Goal: Information Seeking & Learning: Learn about a topic

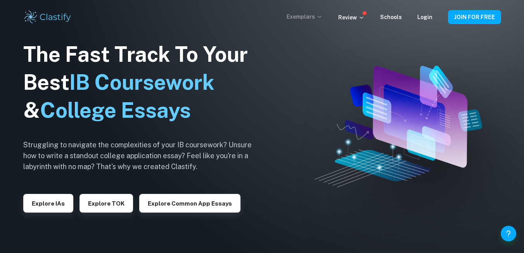
click at [317, 16] on p "Exemplars" at bounding box center [305, 16] width 36 height 9
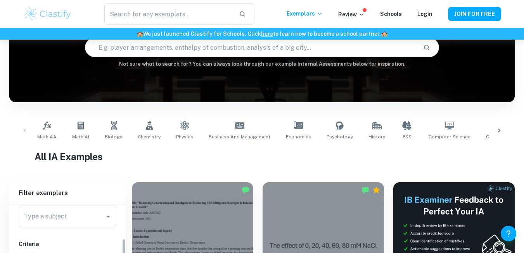
scroll to position [210, 0]
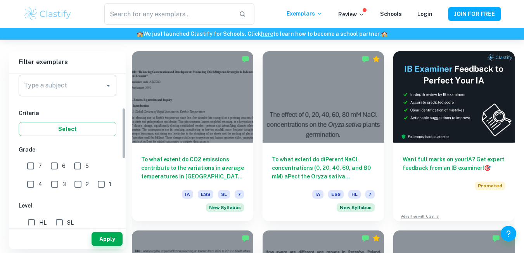
click at [90, 85] on input "Type a subject" at bounding box center [61, 85] width 79 height 15
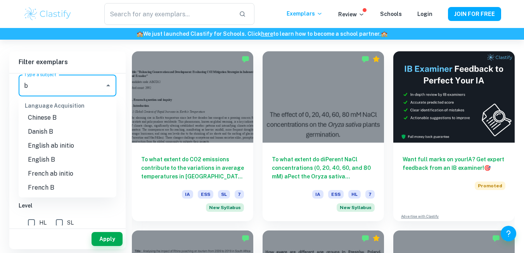
scroll to position [0, 0]
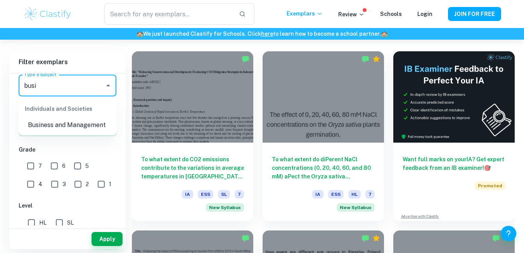
click at [69, 127] on li "Business and Management" at bounding box center [68, 125] width 98 height 14
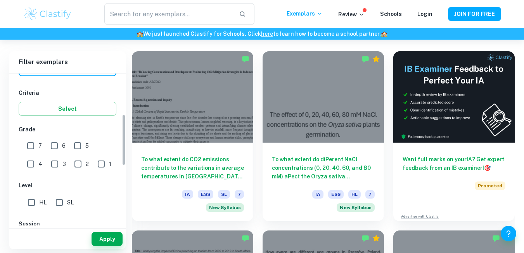
scroll to position [122, 0]
type input "Business and Management"
click at [32, 144] on input "7" at bounding box center [31, 146] width 16 height 16
checkbox input "true"
click at [52, 149] on input "6" at bounding box center [55, 146] width 16 height 16
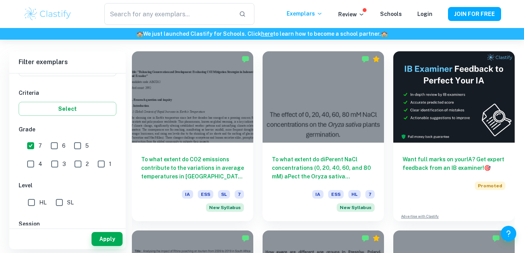
checkbox input "true"
click at [76, 109] on button "Select" at bounding box center [68, 109] width 98 height 14
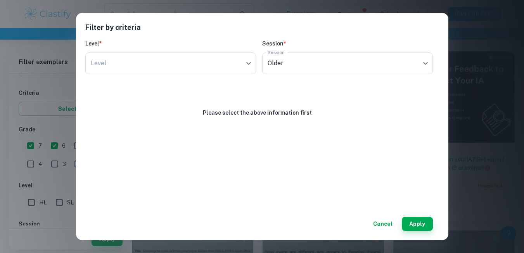
click at [379, 218] on button "Cancel" at bounding box center [383, 224] width 26 height 14
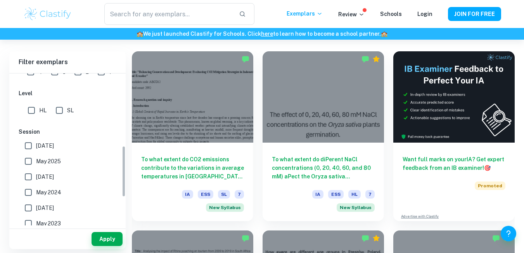
scroll to position [214, 0]
click at [31, 108] on input "HL" at bounding box center [32, 110] width 16 height 16
checkbox input "true"
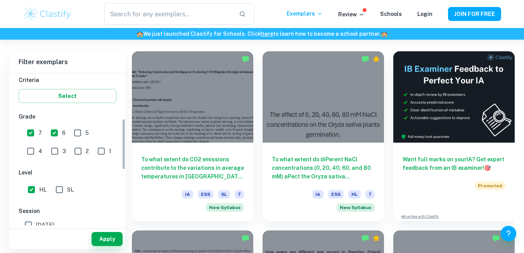
scroll to position [133, 0]
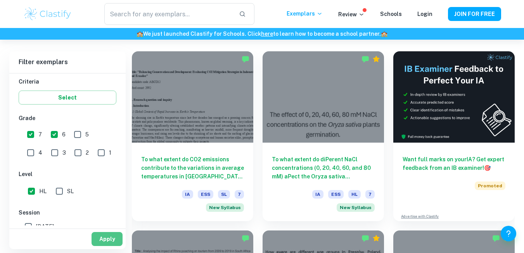
click at [102, 239] on button "Apply" at bounding box center [107, 239] width 31 height 14
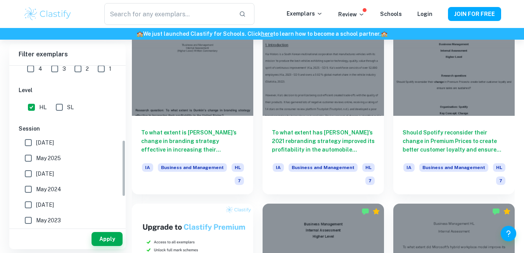
scroll to position [210, 0]
click at [32, 106] on input "HL" at bounding box center [32, 107] width 16 height 16
checkbox input "false"
click at [94, 236] on button "Apply" at bounding box center [107, 239] width 31 height 14
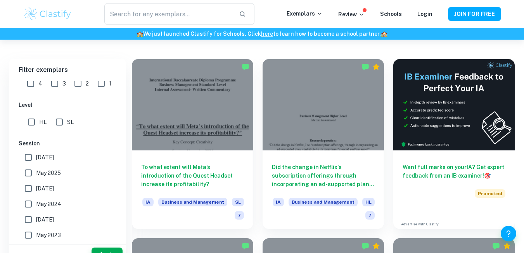
scroll to position [416, 0]
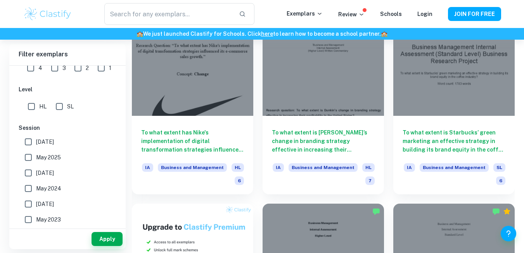
click at [94, 236] on button "Apply" at bounding box center [107, 239] width 31 height 14
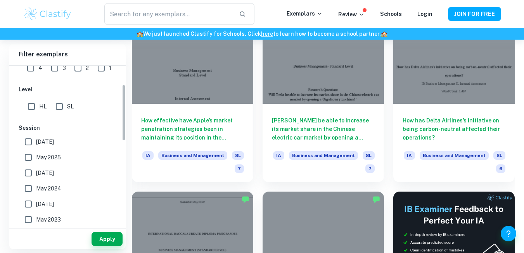
scroll to position [0, 0]
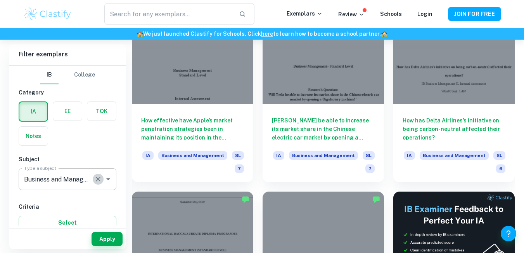
click at [100, 178] on icon "Clear" at bounding box center [98, 179] width 8 height 8
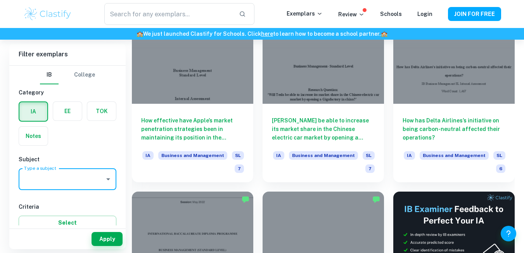
click at [107, 182] on icon "Open" at bounding box center [108, 178] width 9 height 9
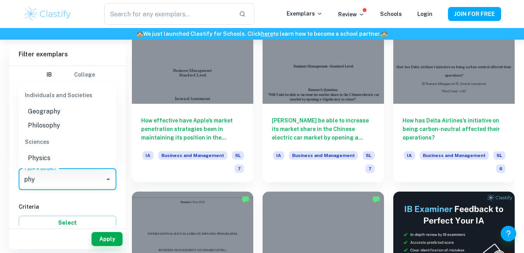
click at [35, 159] on li "Physics" at bounding box center [68, 158] width 98 height 14
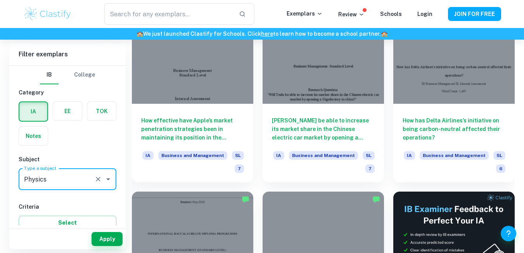
click at [106, 240] on button "Apply" at bounding box center [107, 239] width 31 height 14
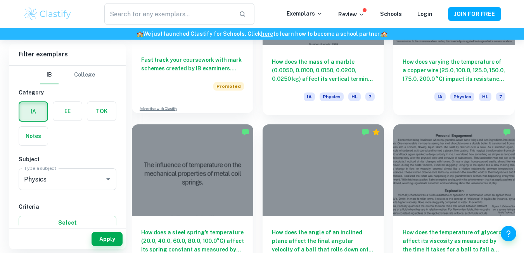
scroll to position [649, 0]
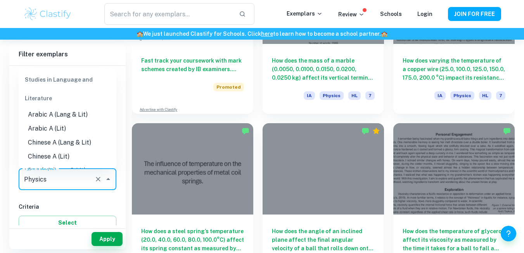
click at [80, 181] on input "Physics" at bounding box center [56, 179] width 69 height 15
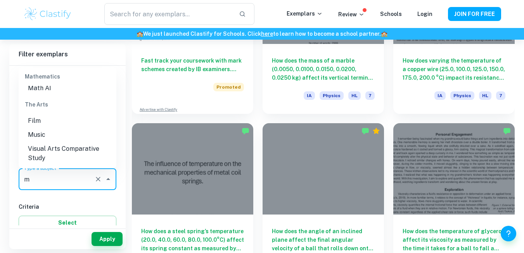
scroll to position [0, 0]
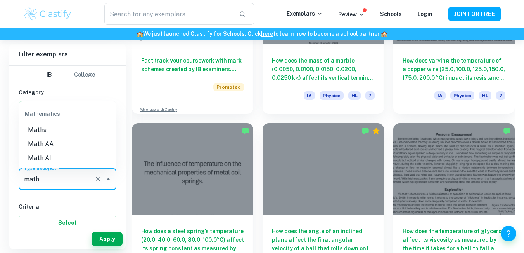
click at [40, 140] on li "Math AA" at bounding box center [68, 144] width 98 height 14
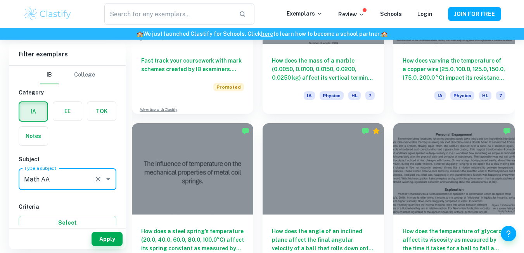
click at [105, 234] on button "Apply" at bounding box center [107, 239] width 31 height 14
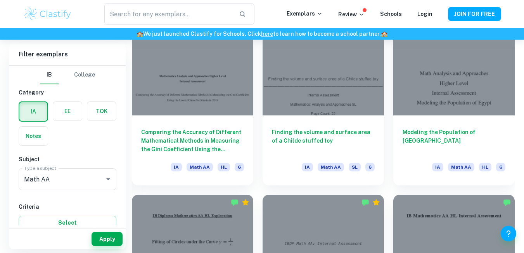
scroll to position [749, 0]
click at [110, 179] on icon "Open" at bounding box center [108, 179] width 4 height 2
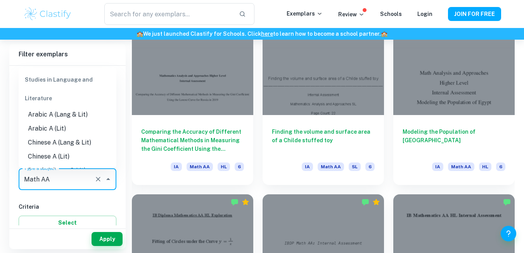
scroll to position [1011, 0]
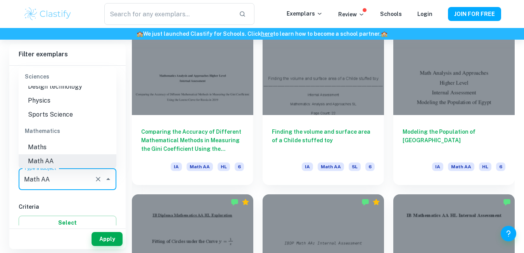
type input "f"
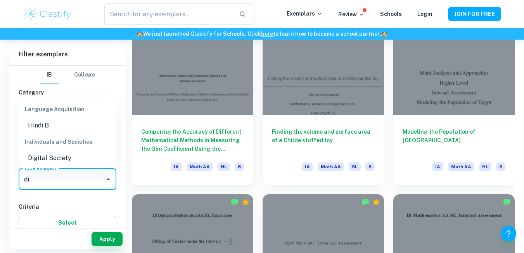
click at [58, 158] on li "Digital Society" at bounding box center [68, 158] width 98 height 14
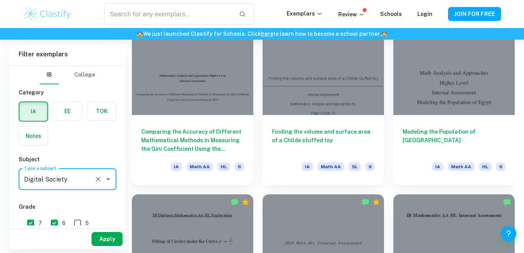
type input "Digital Society"
click at [104, 240] on button "Apply" at bounding box center [107, 239] width 31 height 14
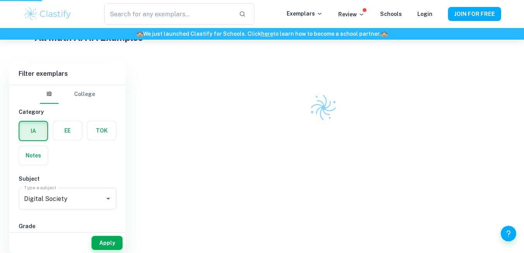
scroll to position [187, 0]
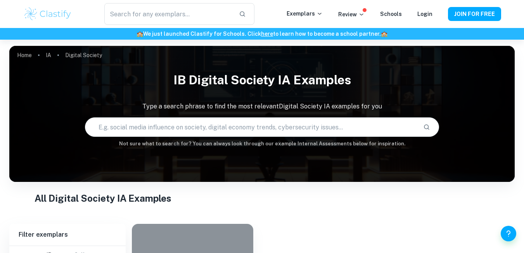
scroll to position [132, 0]
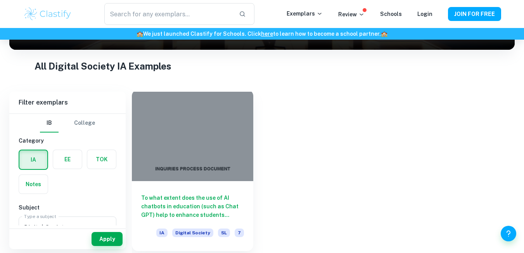
drag, startPoint x: 211, startPoint y: 209, endPoint x: 172, endPoint y: 197, distance: 40.2
click at [172, 197] on h6 "To what extent does the use of AI chatbots in education (such as Chat GPT) help…" at bounding box center [192, 206] width 103 height 26
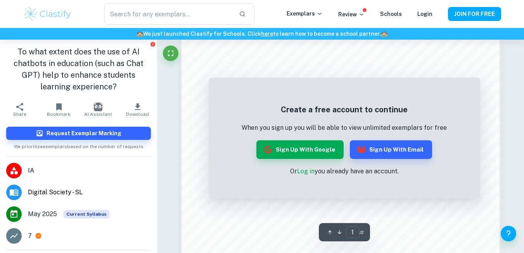
scroll to position [526, 0]
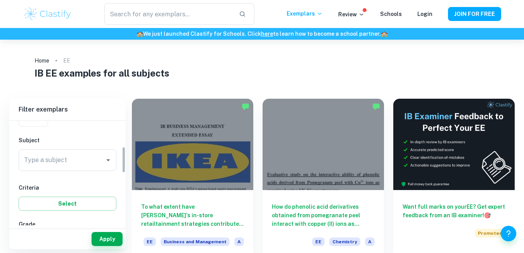
scroll to position [102, 0]
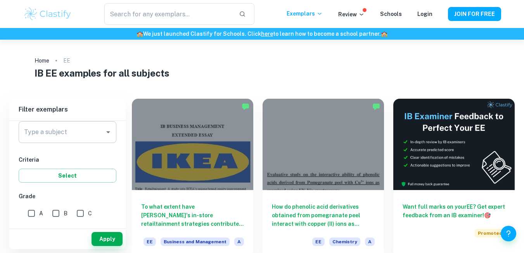
click at [90, 123] on div "Type a subject" at bounding box center [68, 132] width 98 height 22
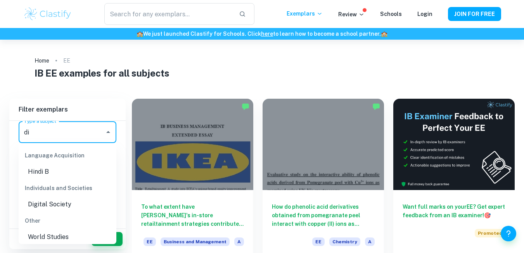
click at [42, 201] on li "Digital Society" at bounding box center [68, 204] width 98 height 14
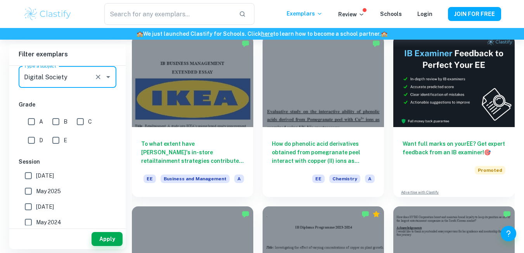
scroll to position [58, 0]
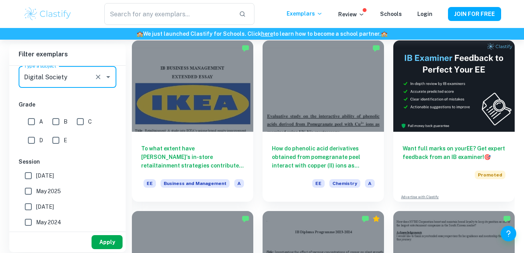
type input "Digital Society"
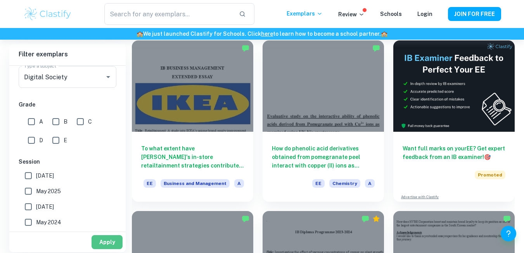
click at [105, 241] on button "Apply" at bounding box center [107, 242] width 31 height 14
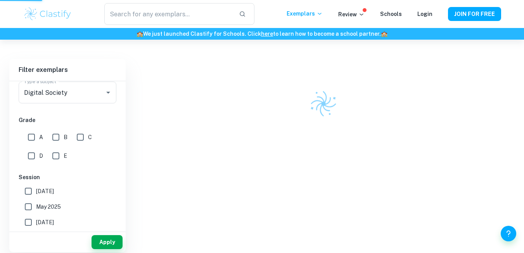
scroll to position [40, 0]
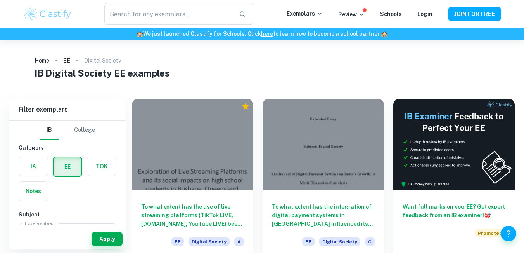
click at [105, 241] on button "Apply" at bounding box center [107, 239] width 31 height 14
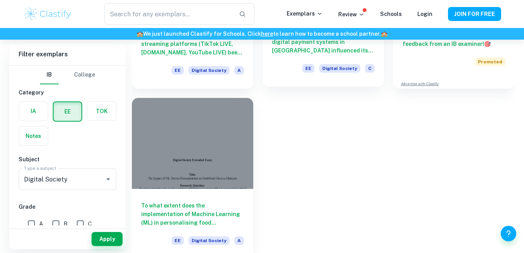
scroll to position [177, 0]
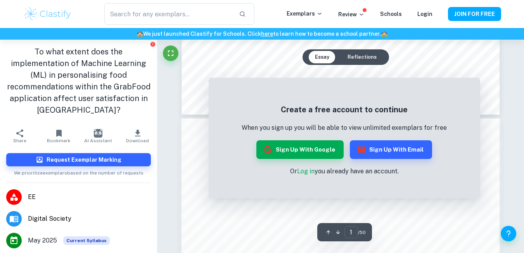
scroll to position [345, 0]
click at [394, 109] on h5 "Create a free account to continue" at bounding box center [344, 110] width 205 height 12
drag, startPoint x: 362, startPoint y: 106, endPoint x: 371, endPoint y: 110, distance: 10.1
click at [371, 110] on h5 "Create a free account to continue" at bounding box center [344, 110] width 205 height 12
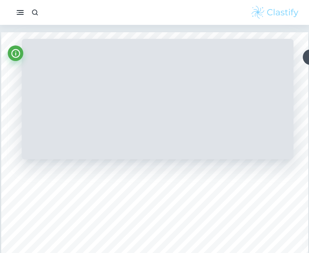
scroll to position [0, 0]
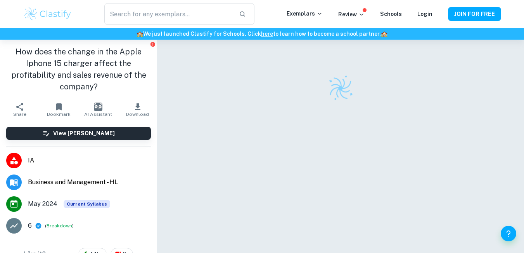
checkbox input "true"
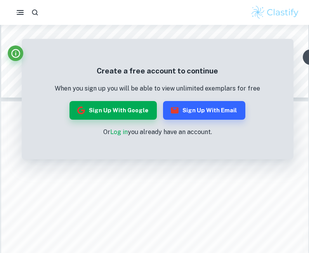
scroll to position [275, 0]
